Goal: Task Accomplishment & Management: Manage account settings

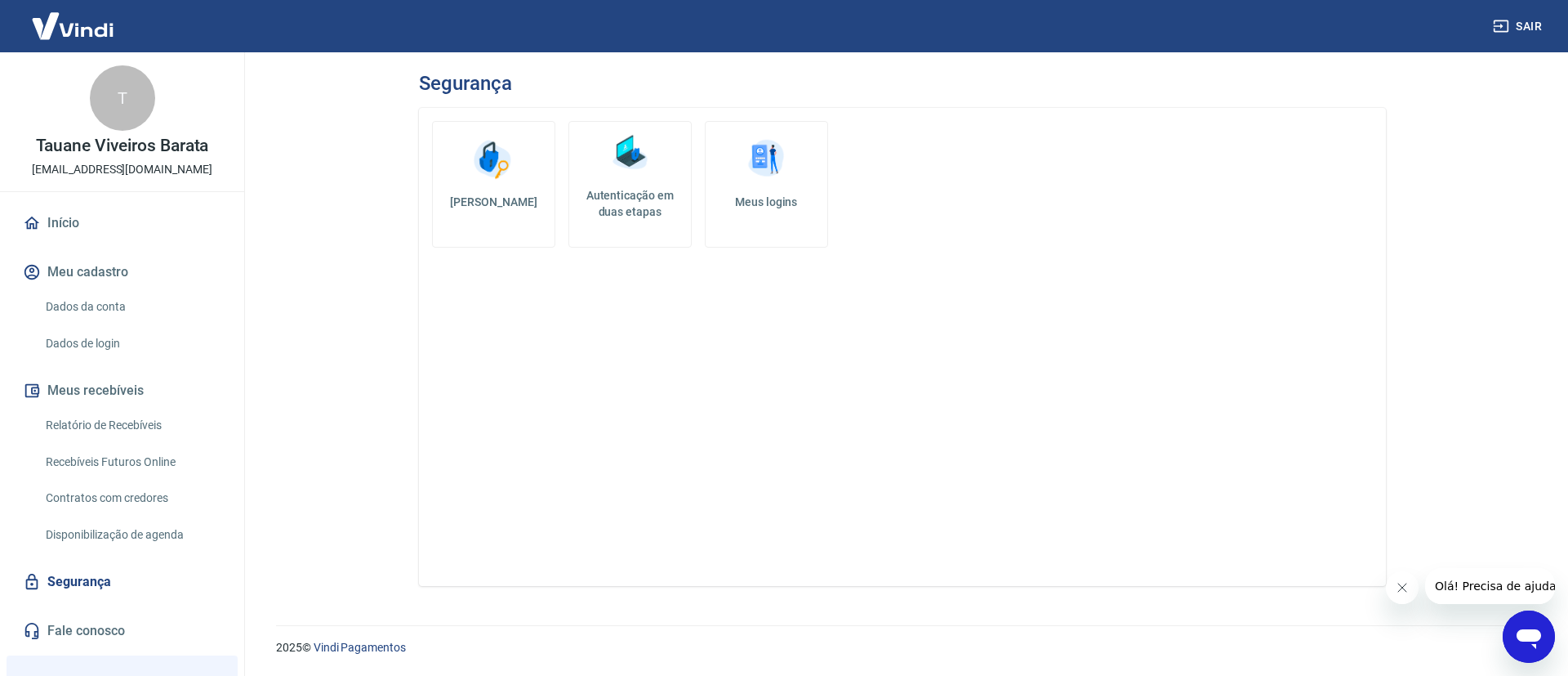
click at [616, 201] on h5 "Autenticação em duas etapas" at bounding box center [629, 203] width 108 height 32
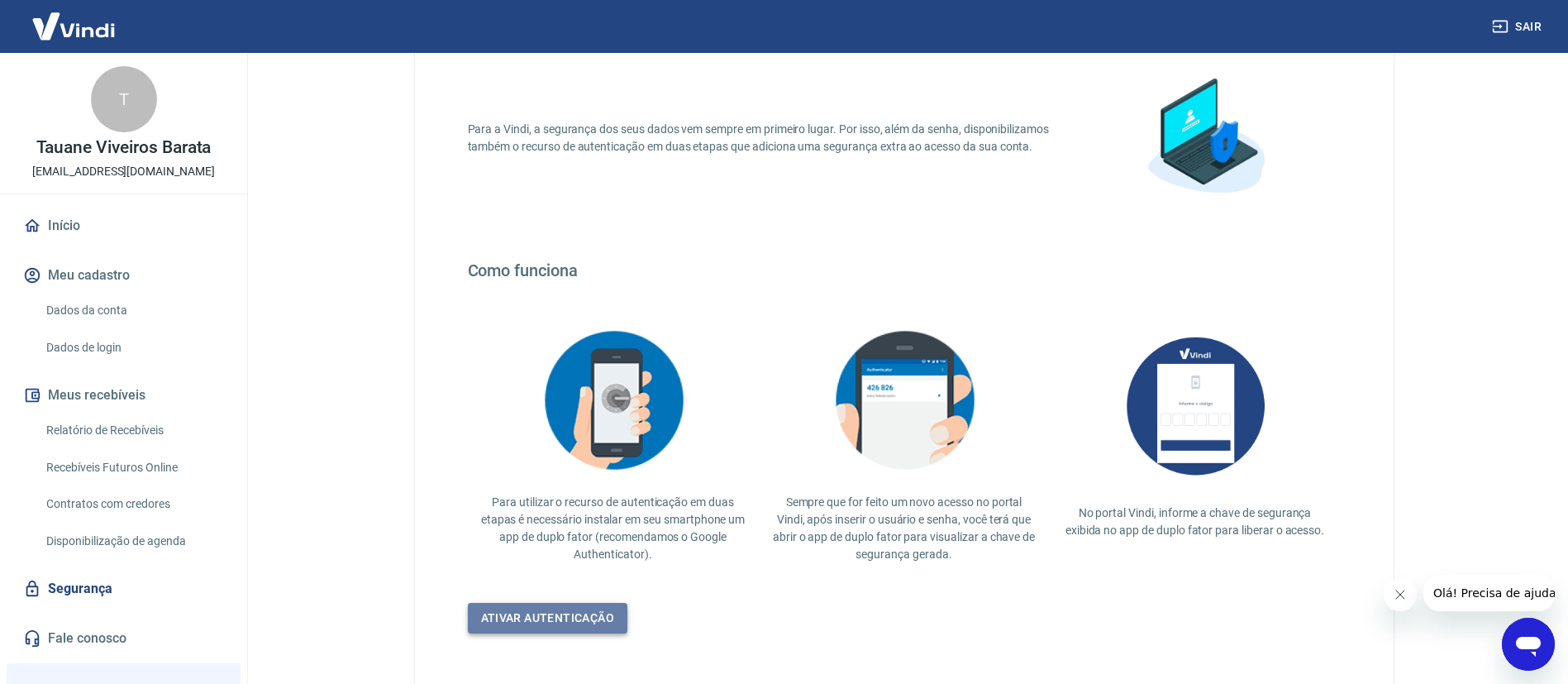
scroll to position [214, 0]
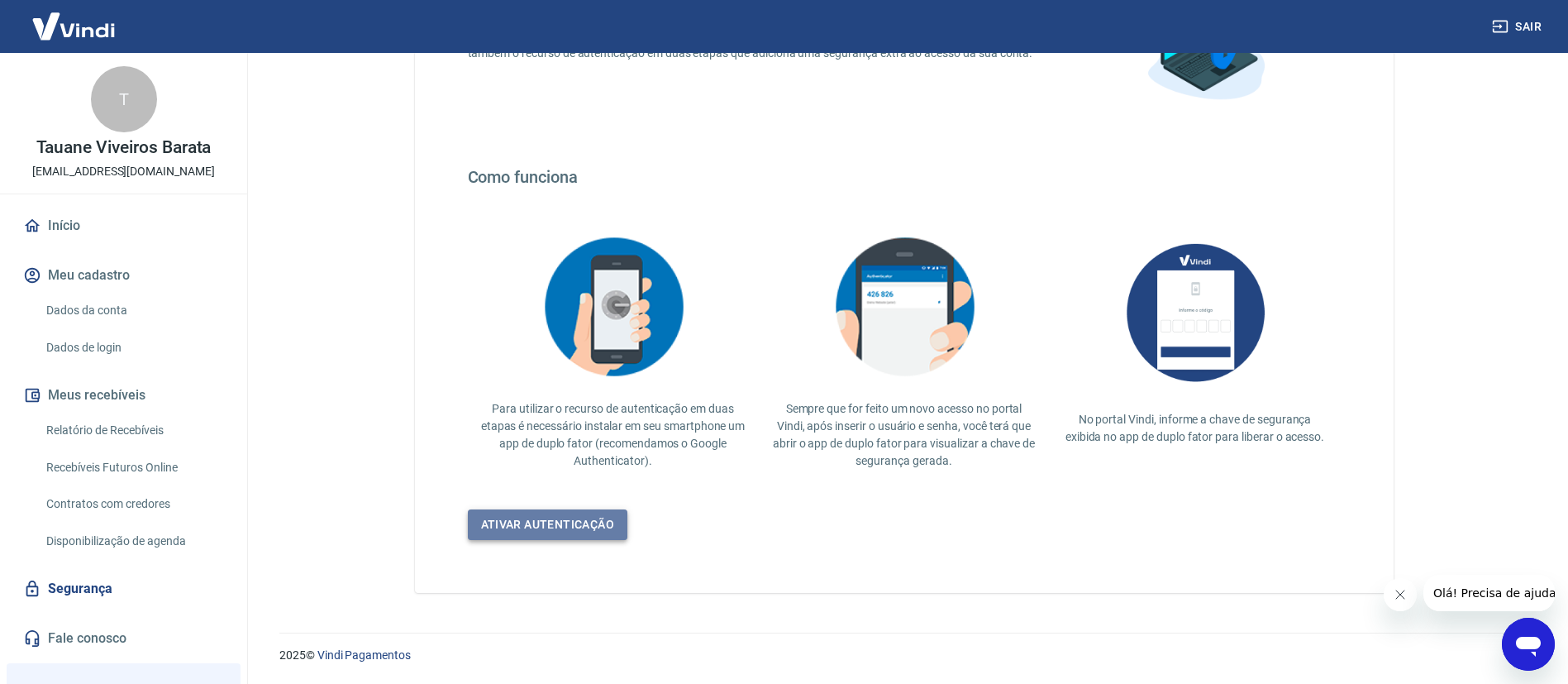
click at [567, 534] on link "Ativar autenticação" at bounding box center [547, 524] width 160 height 31
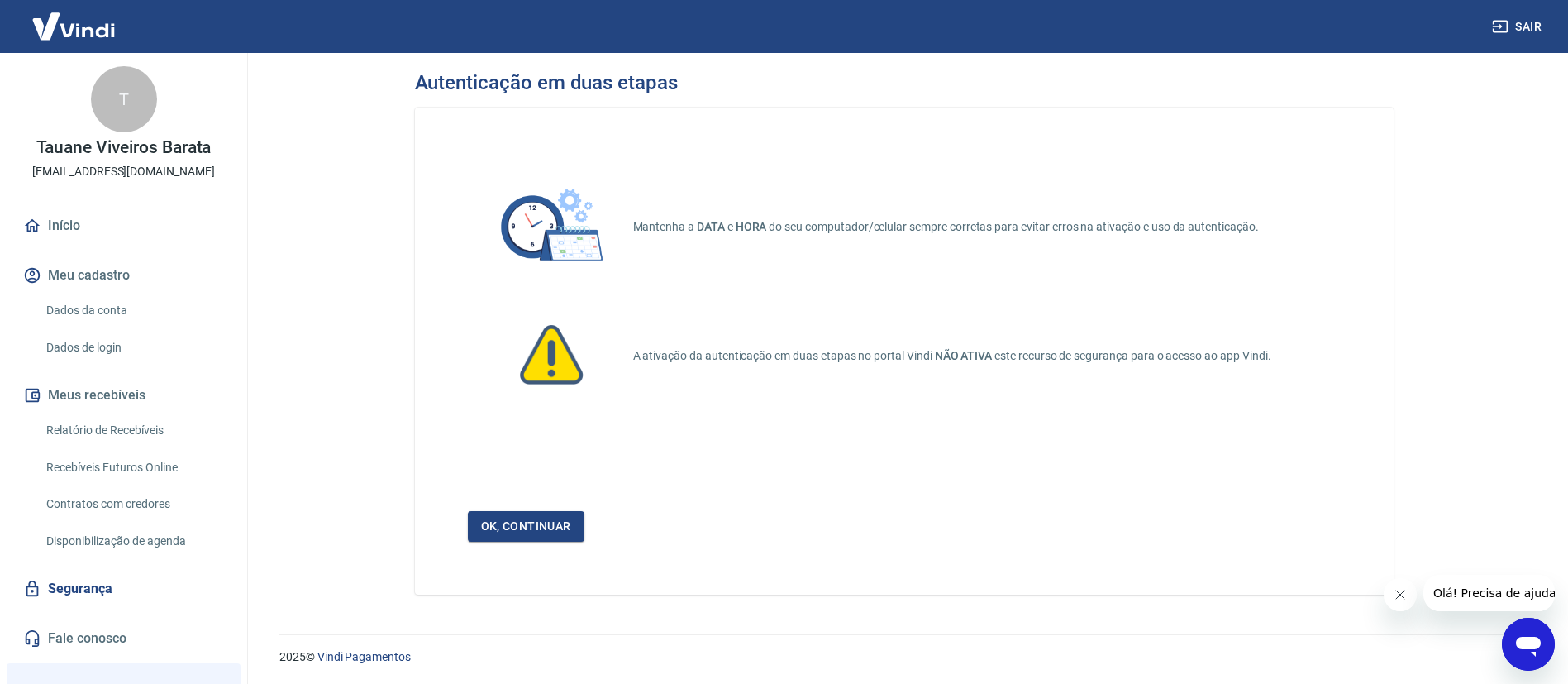
scroll to position [4, 0]
click at [516, 539] on div "Mantenha a DATA e HORA do seu computador/celular sempre corretas para evitar er…" at bounding box center [904, 349] width 979 height 487
click at [528, 537] on link "Ok, continuar" at bounding box center [525, 524] width 116 height 31
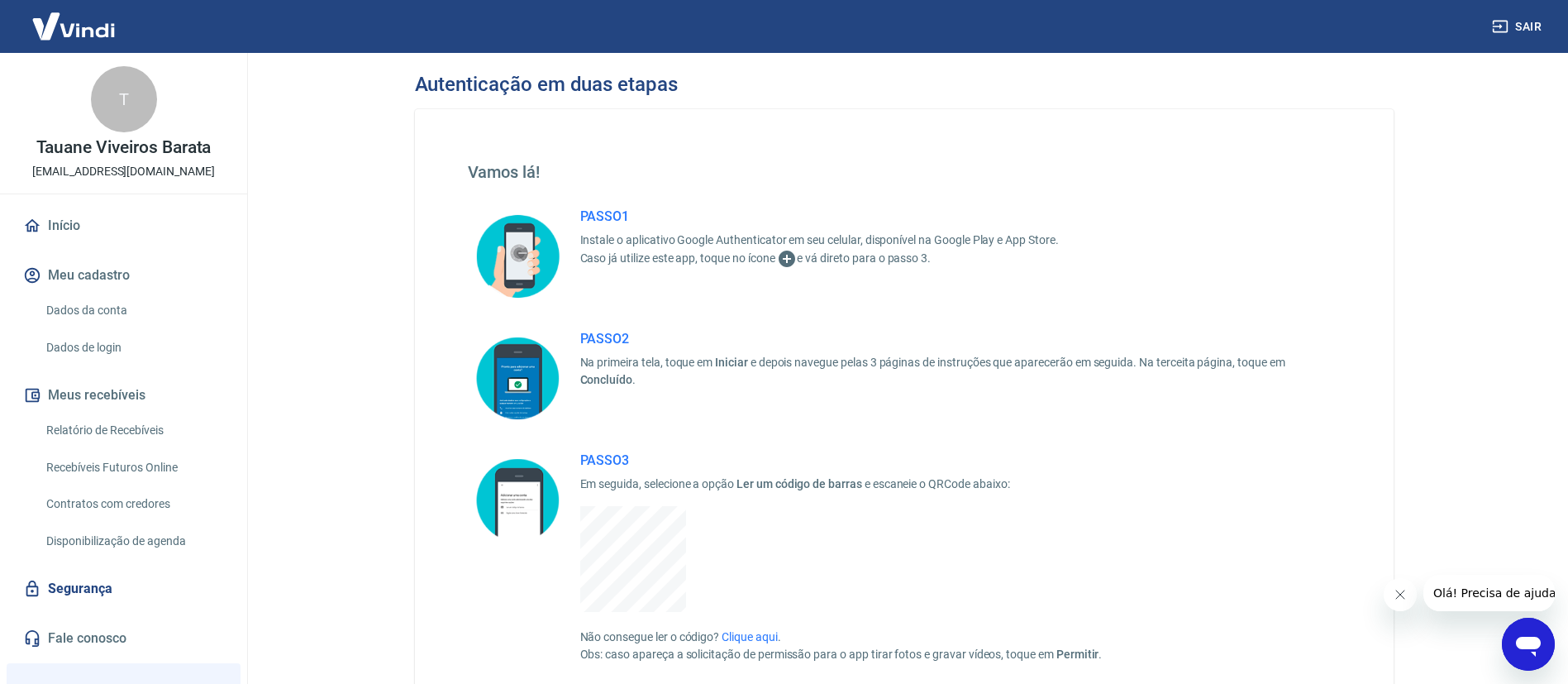
scroll to position [4, 0]
